Goal: Find specific page/section

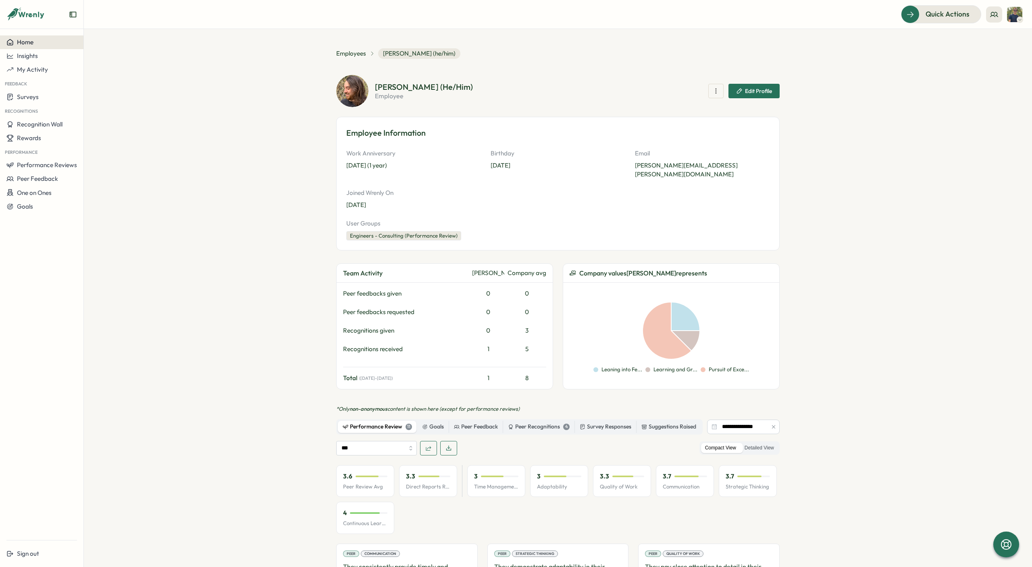
click at [20, 41] on span "Home" at bounding box center [25, 42] width 17 height 8
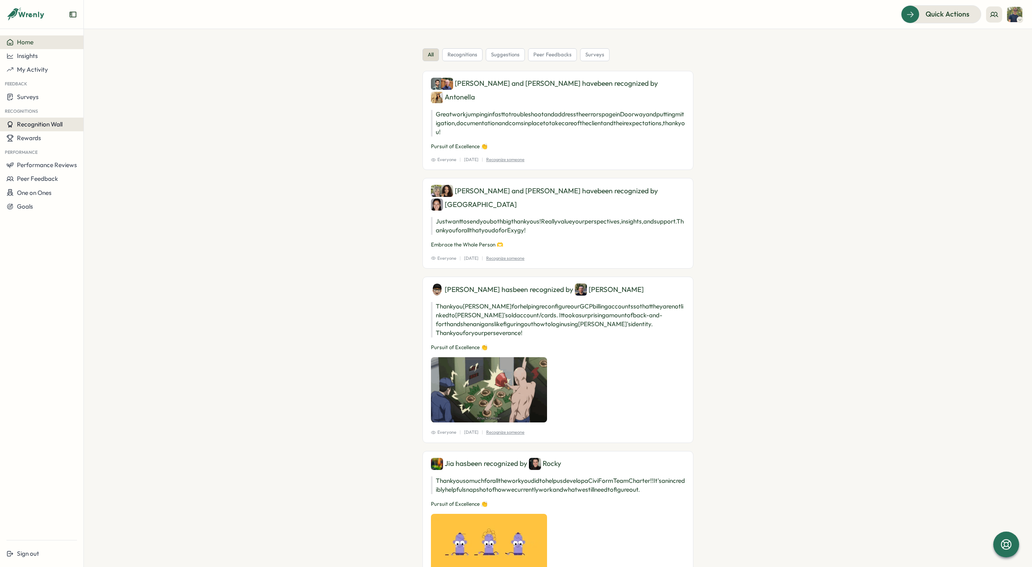
click at [39, 127] on span "Recognition Wall" at bounding box center [40, 125] width 46 height 8
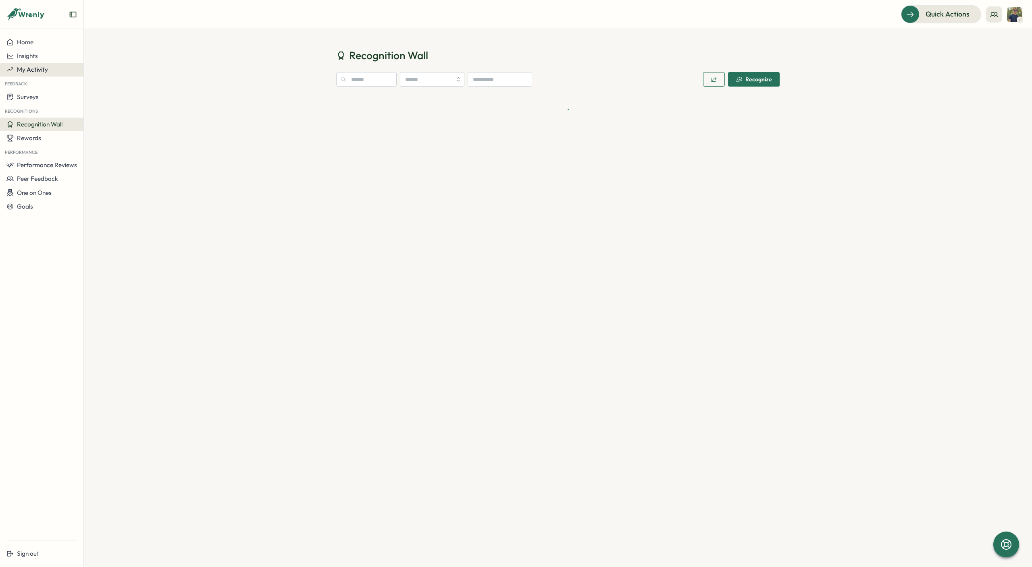
click at [39, 66] on span "My Activity" at bounding box center [32, 70] width 31 height 8
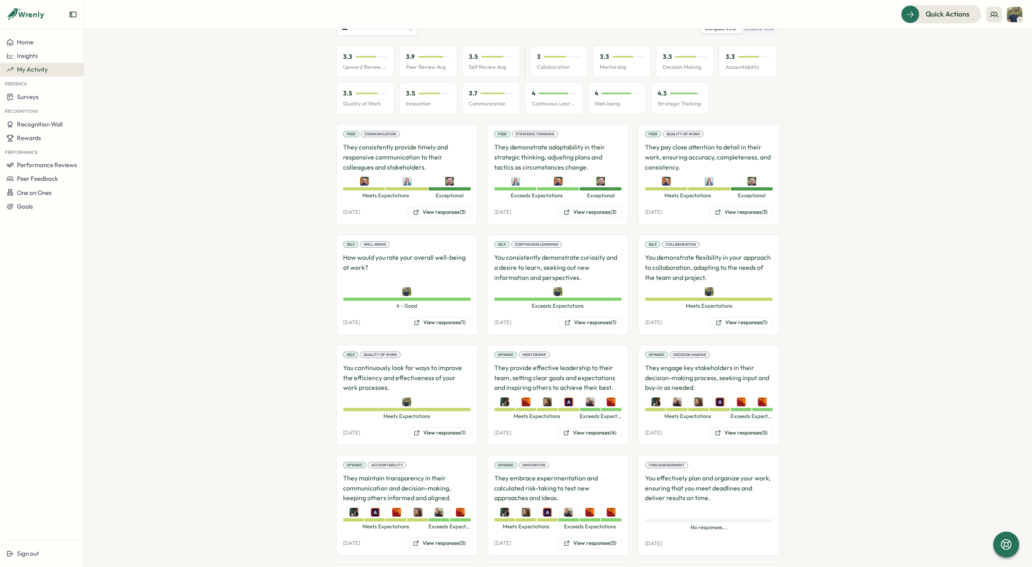
scroll to position [104, 0]
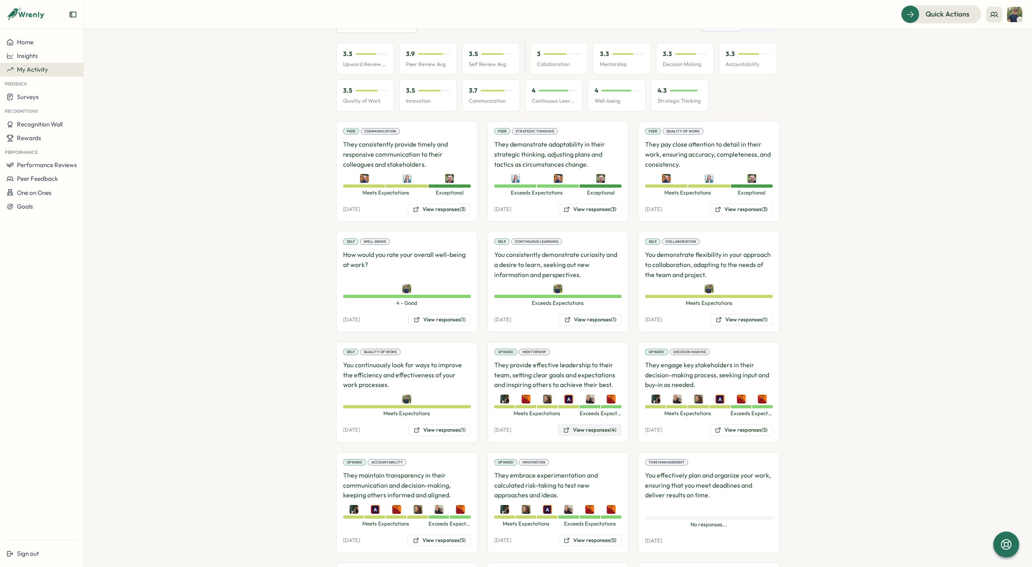
click at [583, 430] on button "View responses (4)" at bounding box center [590, 430] width 64 height 11
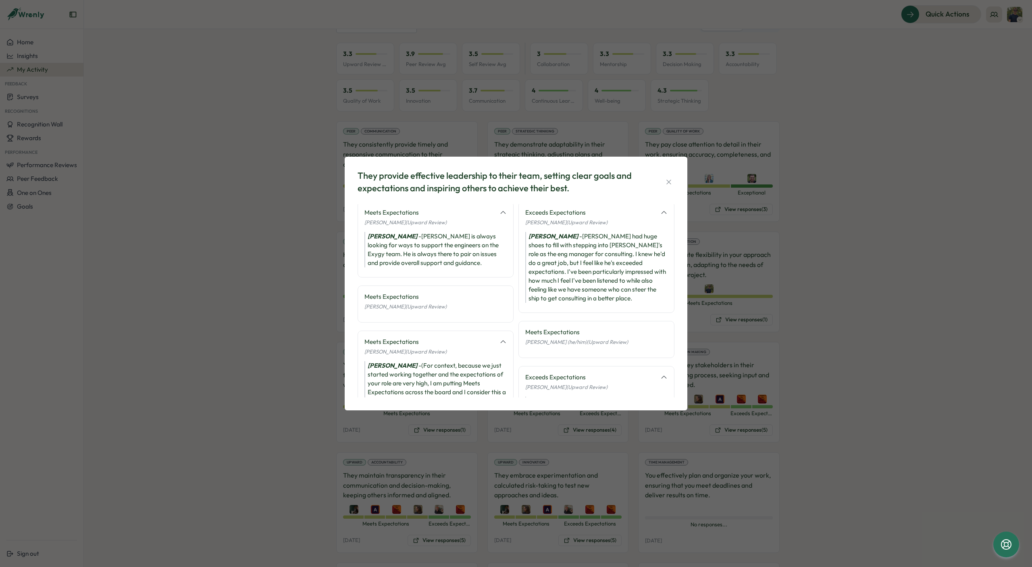
scroll to position [0, 0]
